Goal: Transaction & Acquisition: Purchase product/service

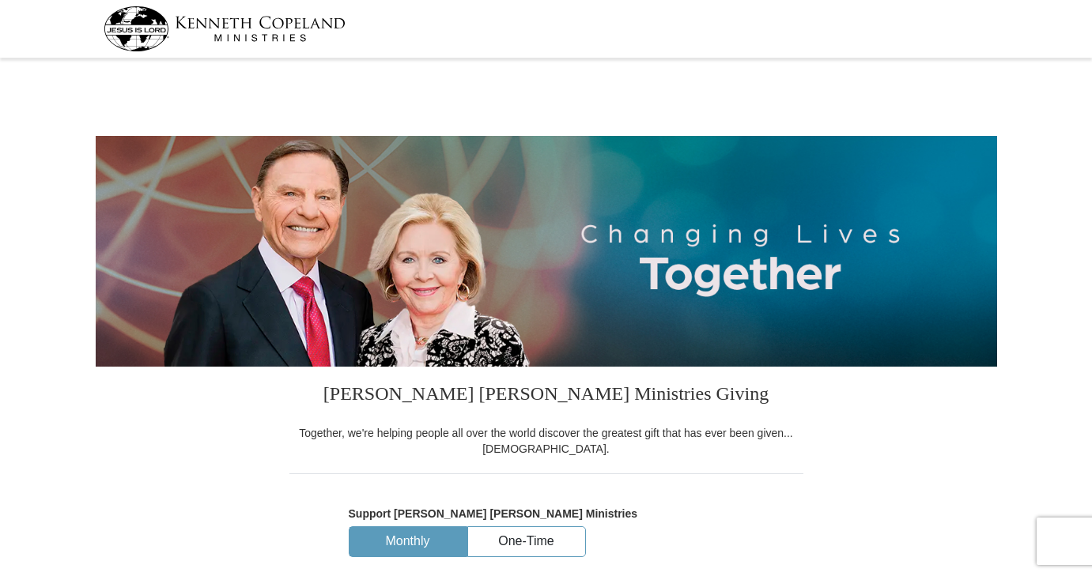
select select "NV"
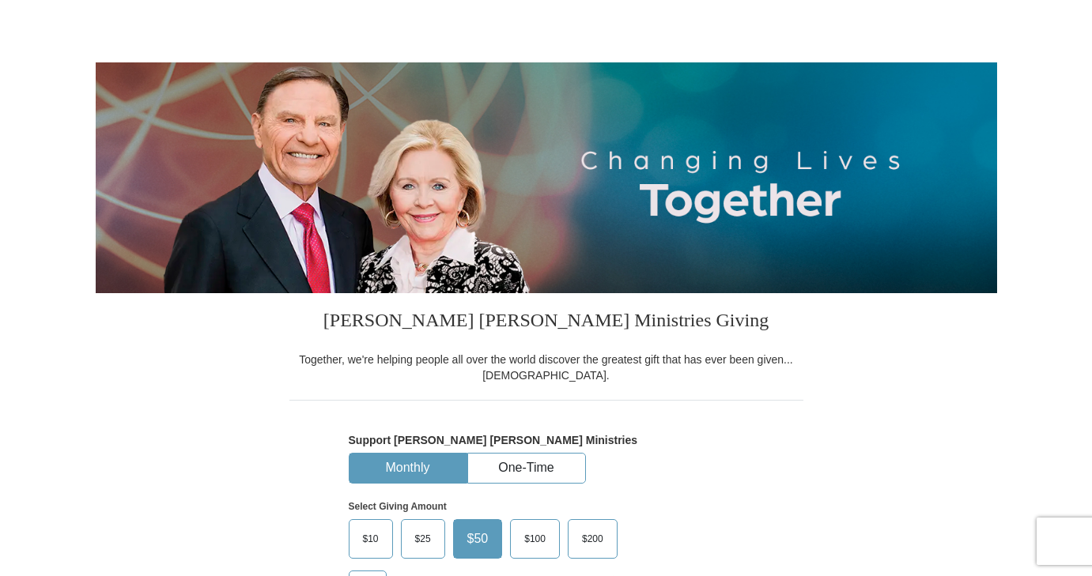
scroll to position [158, 0]
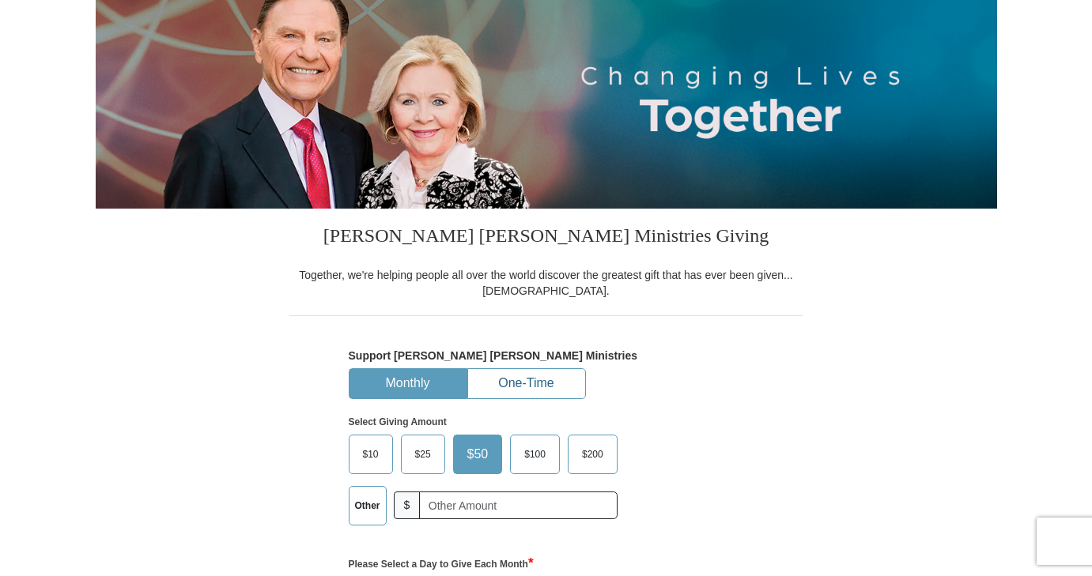
click at [522, 387] on button "One-Time" at bounding box center [526, 383] width 117 height 29
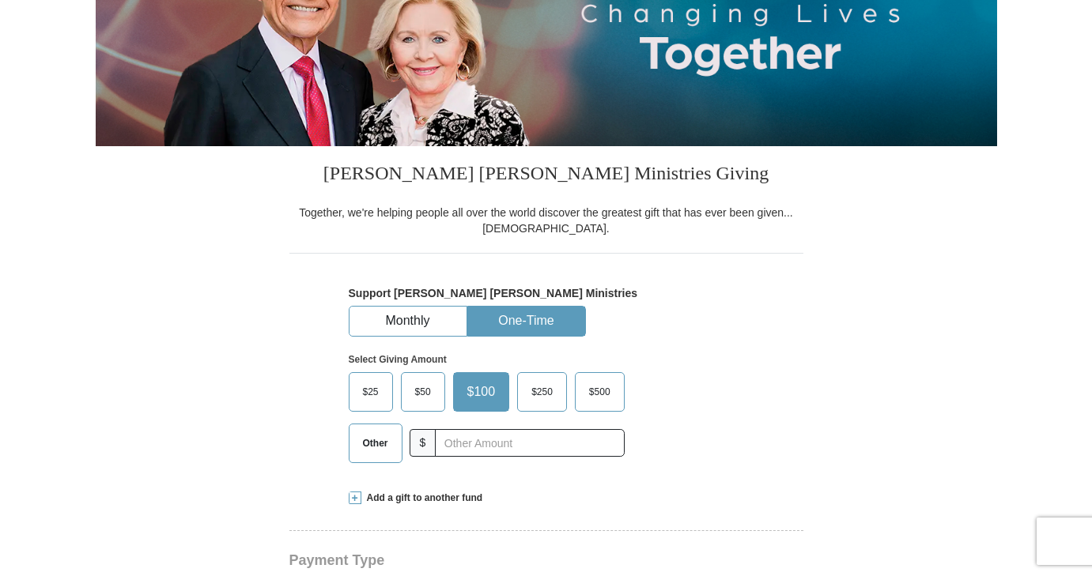
scroll to position [316, 0]
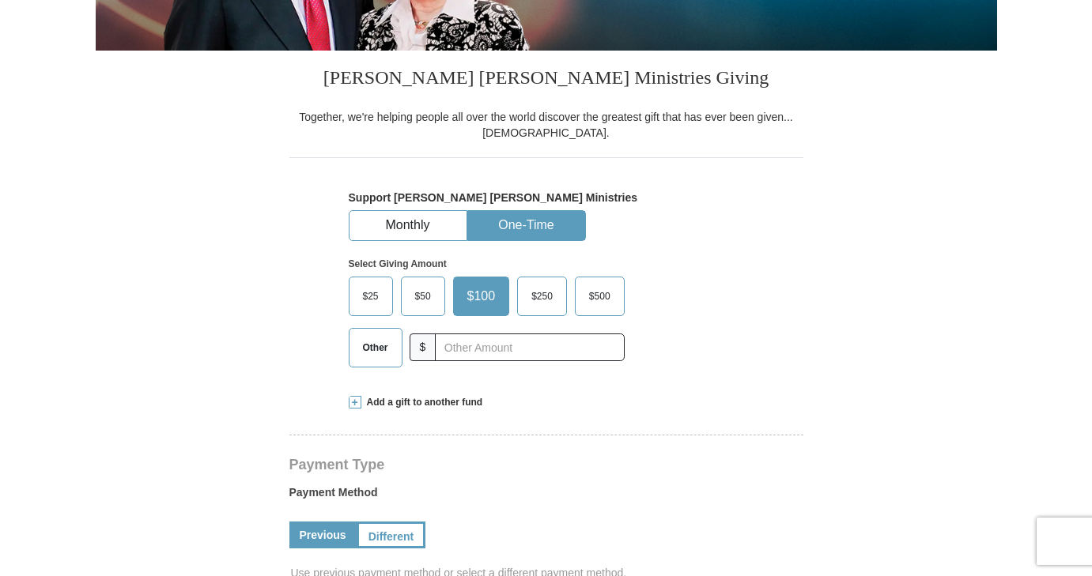
click at [357, 408] on span at bounding box center [355, 402] width 13 height 13
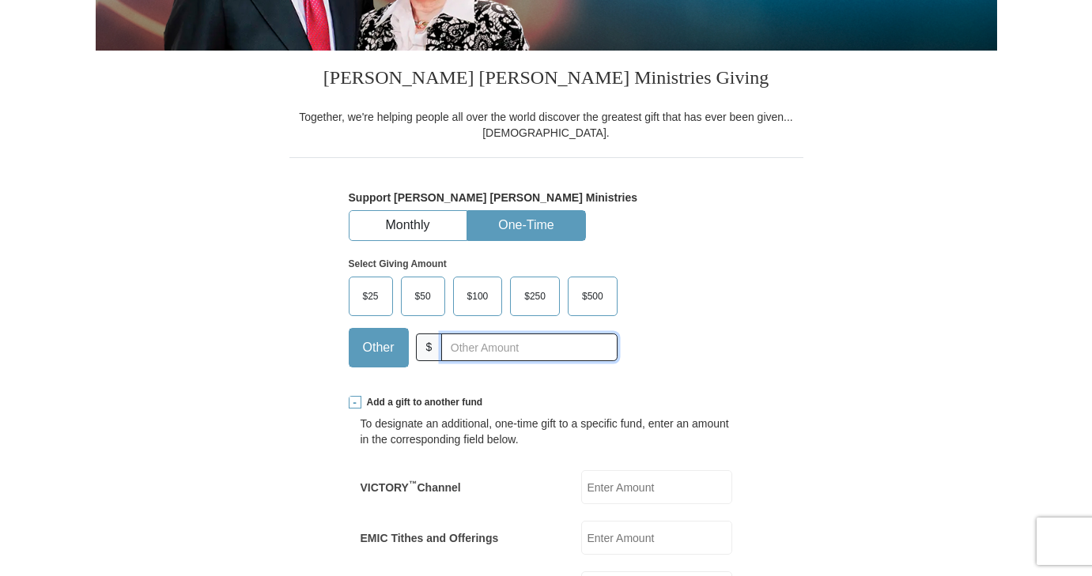
click at [479, 352] on input "text" at bounding box center [529, 348] width 176 height 28
type input "150"
click at [635, 493] on input "VICTORY ™ Channel" at bounding box center [656, 487] width 151 height 34
type input "2"
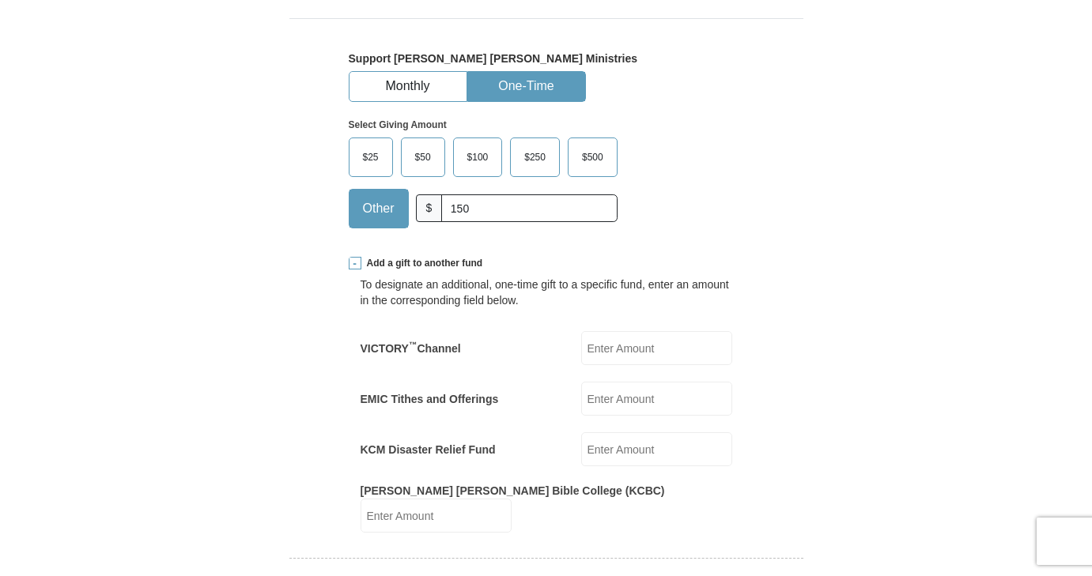
scroll to position [474, 0]
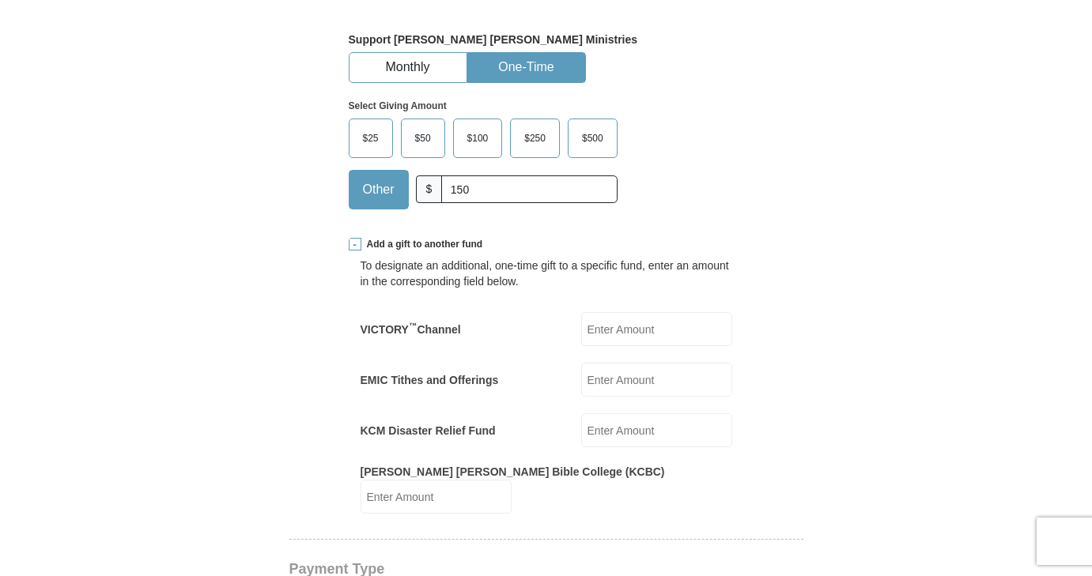
click at [647, 384] on input "EMIC Tithes and Offerings" at bounding box center [656, 380] width 151 height 34
type input "277"
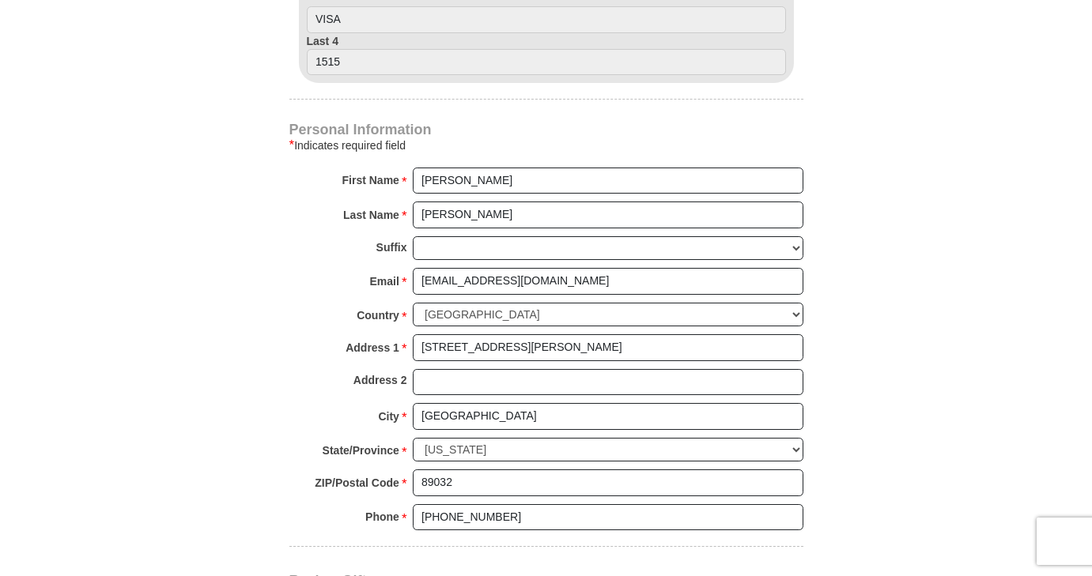
scroll to position [1502, 0]
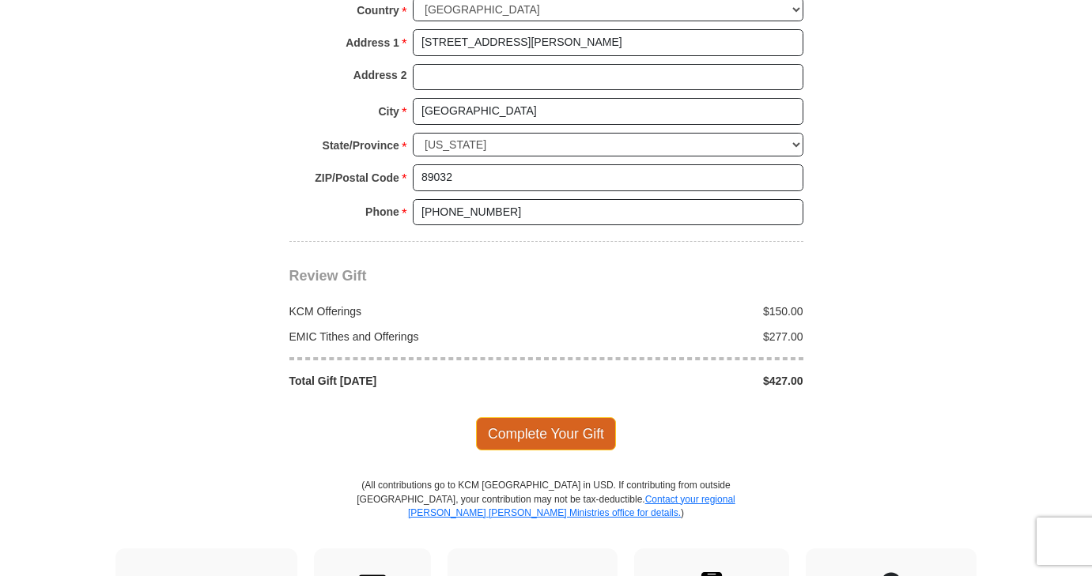
click at [493, 421] on span "Complete Your Gift" at bounding box center [546, 433] width 140 height 33
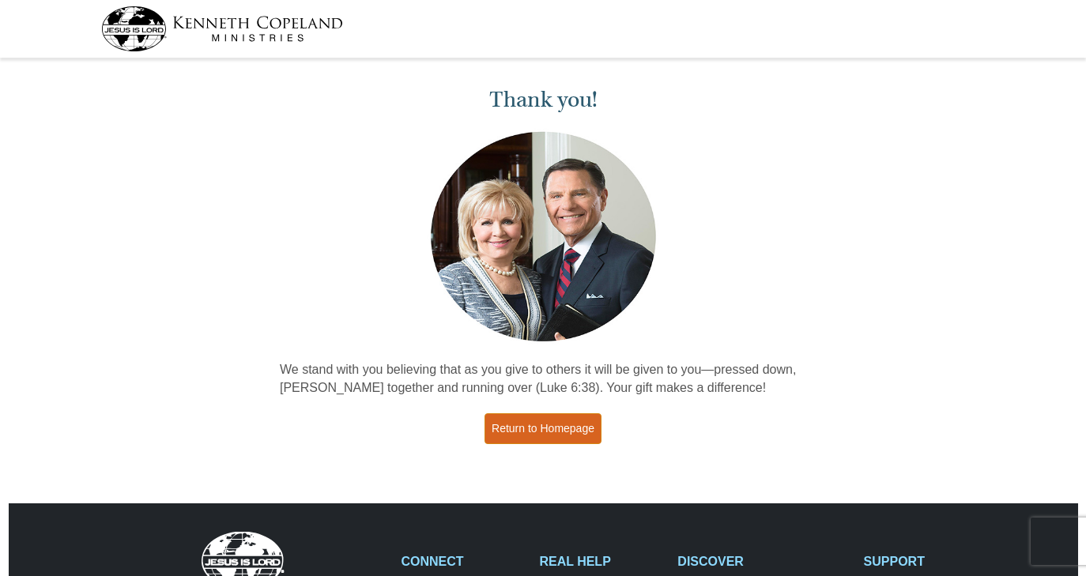
click at [587, 434] on link "Return to Homepage" at bounding box center [543, 429] width 117 height 31
